Goal: Complete application form

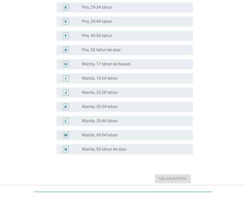
scroll to position [102, 0]
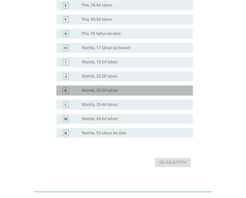
click at [108, 90] on label "Wanita, 29-34 tahun" at bounding box center [100, 90] width 36 height 5
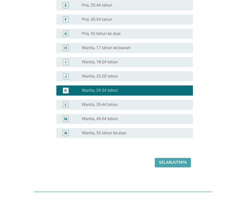
click at [179, 161] on div "Selanjutnya" at bounding box center [173, 163] width 28 height 6
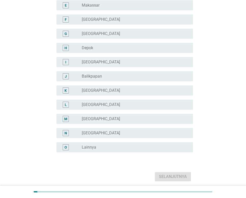
scroll to position [0, 0]
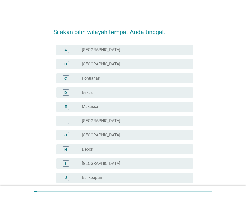
click at [145, 53] on div "radio_button_unchecked [GEOGRAPHIC_DATA]" at bounding box center [135, 50] width 107 height 6
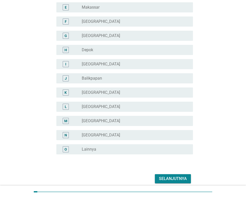
scroll to position [102, 0]
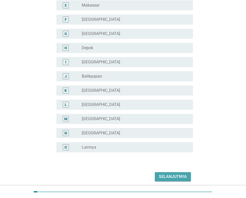
click at [178, 174] on div "Selanjutnya" at bounding box center [173, 177] width 28 height 6
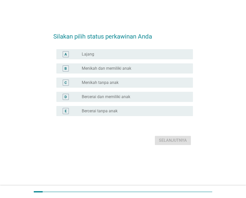
scroll to position [0, 0]
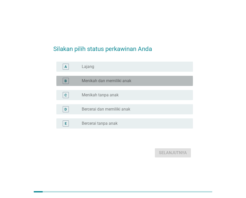
click at [120, 76] on div "B radio_button_unchecked Menikah dan memiliki anak" at bounding box center [124, 81] width 137 height 10
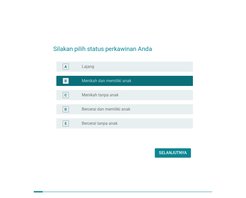
click at [172, 147] on div "Selanjutnya" at bounding box center [123, 153] width 140 height 12
click at [172, 151] on div "Selanjutnya" at bounding box center [173, 153] width 28 height 6
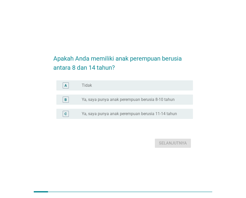
click at [119, 86] on div "radio_button_unchecked Tidak" at bounding box center [133, 85] width 103 height 5
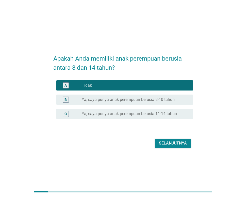
click at [174, 141] on div "Selanjutnya" at bounding box center [173, 143] width 28 height 6
